Goal: Communication & Community: Answer question/provide support

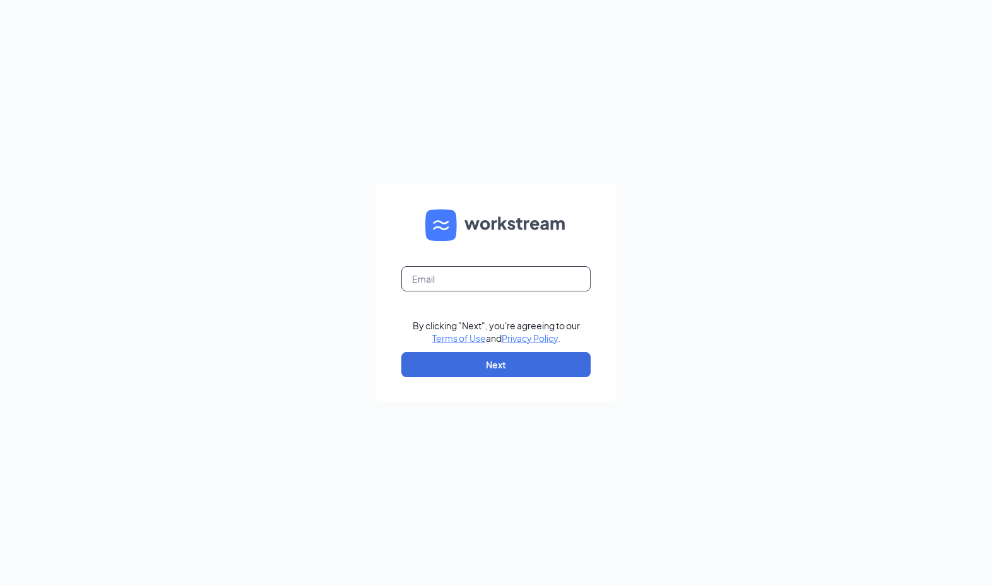
click at [514, 289] on input "text" at bounding box center [495, 278] width 189 height 25
type input "bojangles.chamblee@georgiafoodsllc.com"
click at [523, 360] on button "Next" at bounding box center [495, 364] width 189 height 25
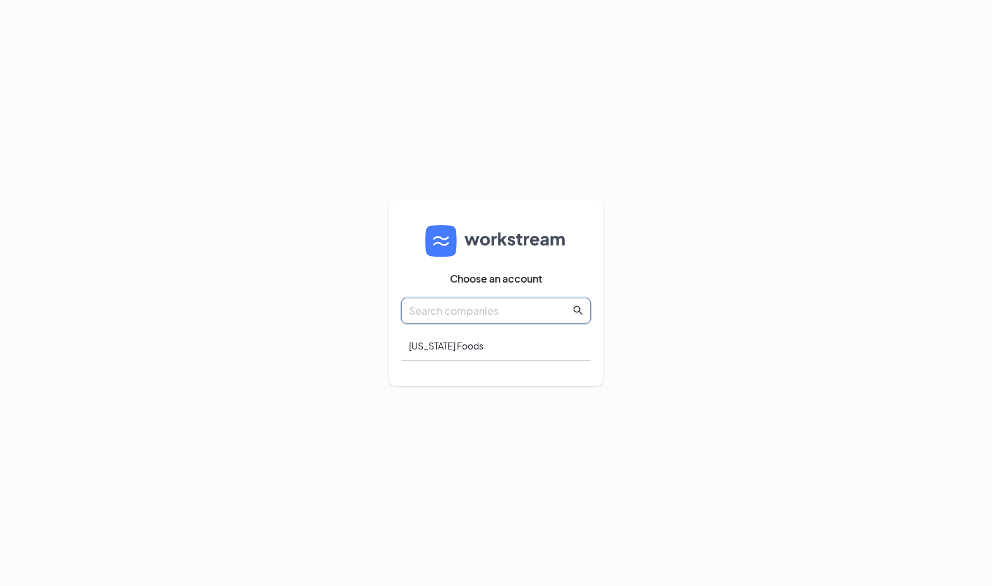
click at [506, 307] on input "text" at bounding box center [490, 311] width 162 height 16
click at [493, 345] on div "Georgia Foods" at bounding box center [495, 346] width 189 height 30
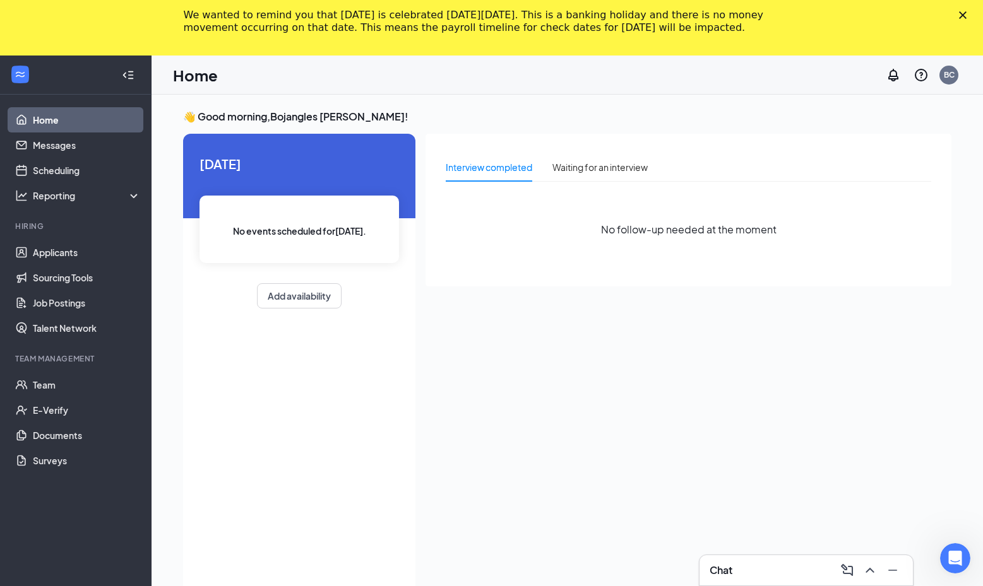
click at [798, 565] on div "Chat" at bounding box center [805, 570] width 193 height 20
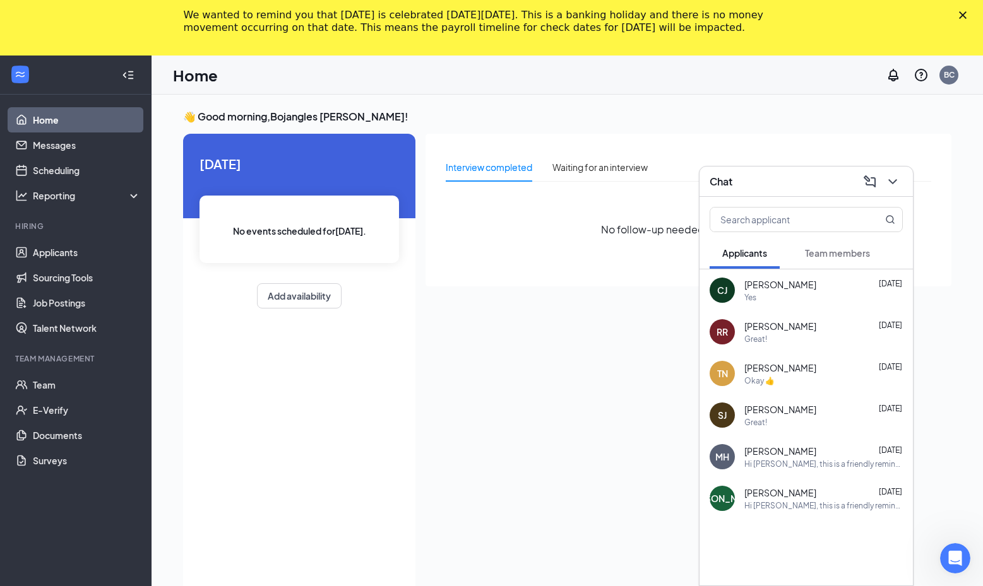
click at [831, 253] on span "Team members" at bounding box center [837, 252] width 65 height 11
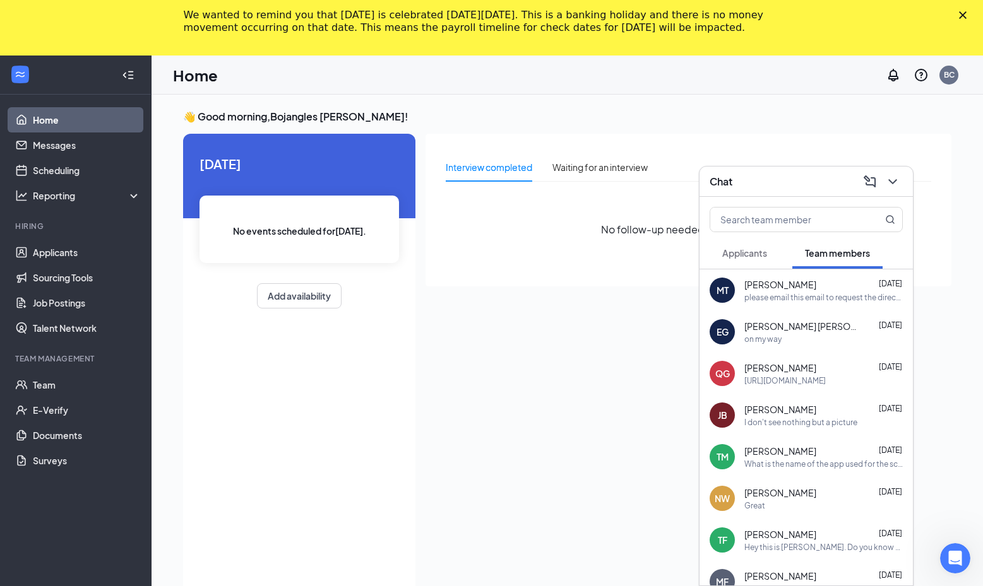
click at [795, 300] on div "please email this email to request the direct deposit link" at bounding box center [823, 297] width 158 height 11
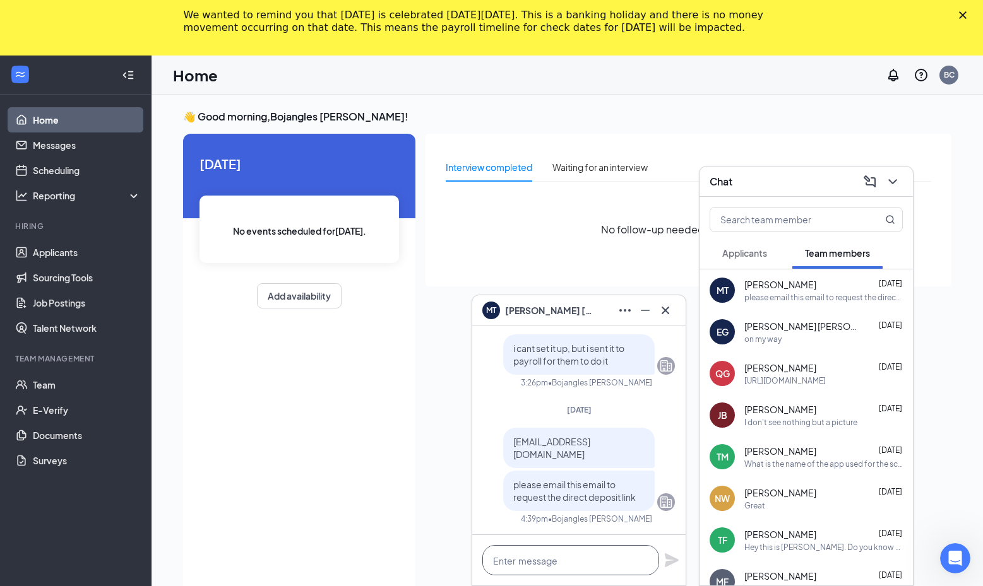
click at [543, 550] on textarea at bounding box center [570, 560] width 177 height 30
click at [896, 175] on icon "ChevronDown" at bounding box center [892, 181] width 15 height 15
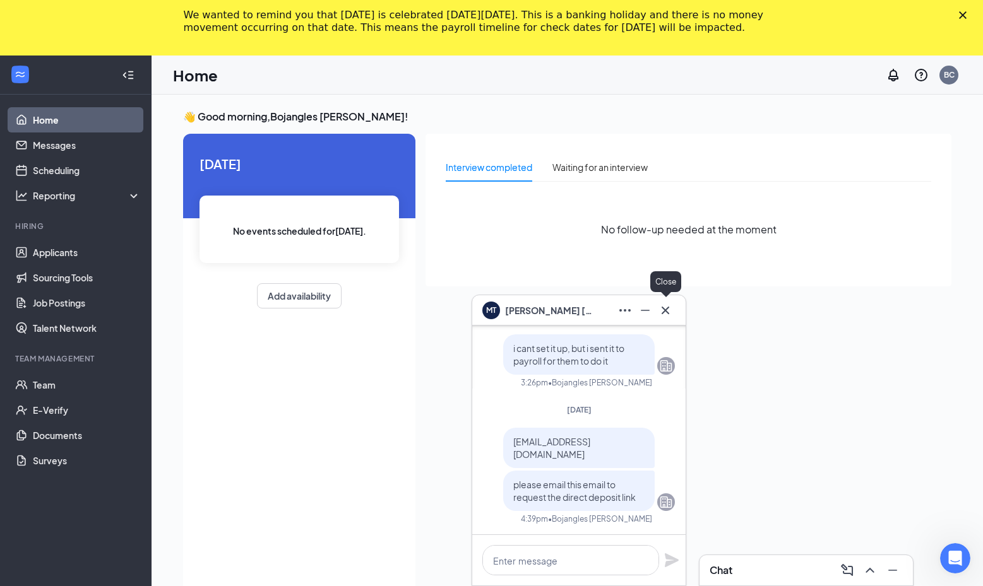
click at [665, 305] on icon "Cross" at bounding box center [665, 310] width 15 height 15
